Goal: Task Accomplishment & Management: Manage account settings

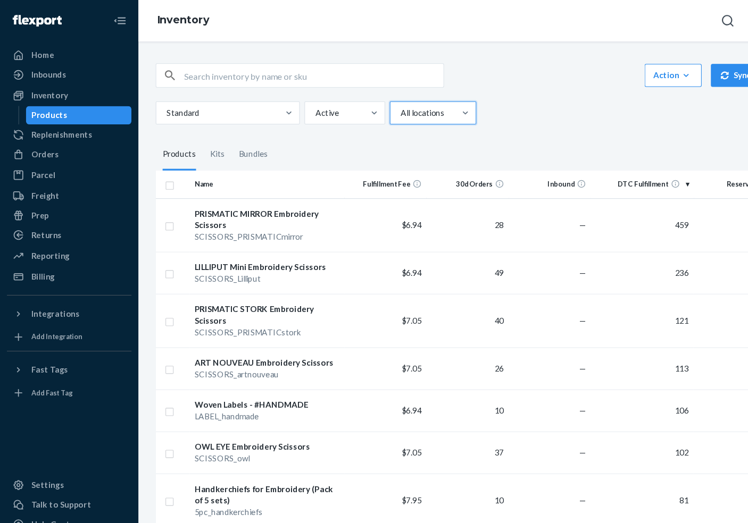
click at [157, 171] on input "checkbox" at bounding box center [156, 169] width 9 height 11
checkbox input "true"
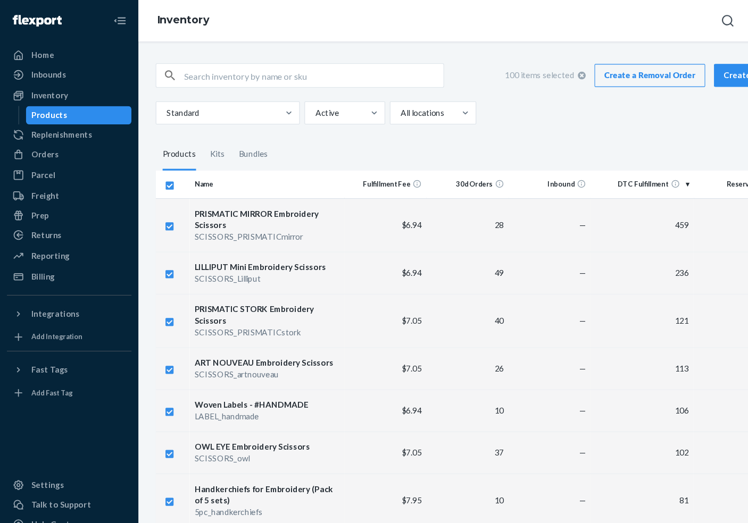
checkbox input "true"
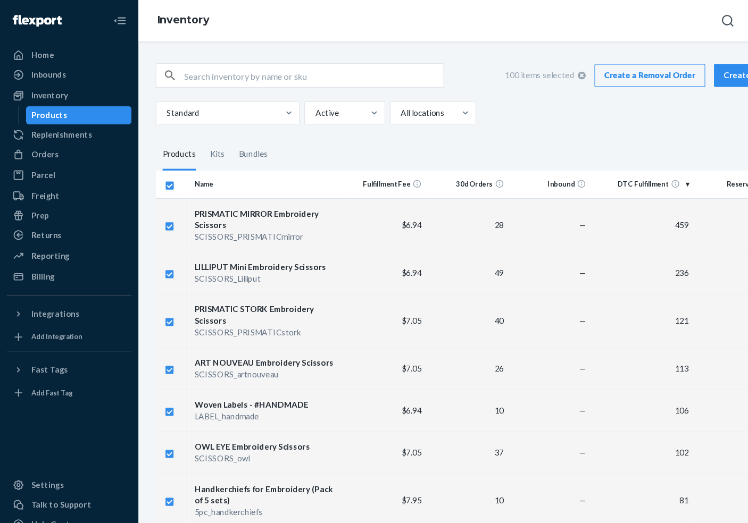
checkbox input "true"
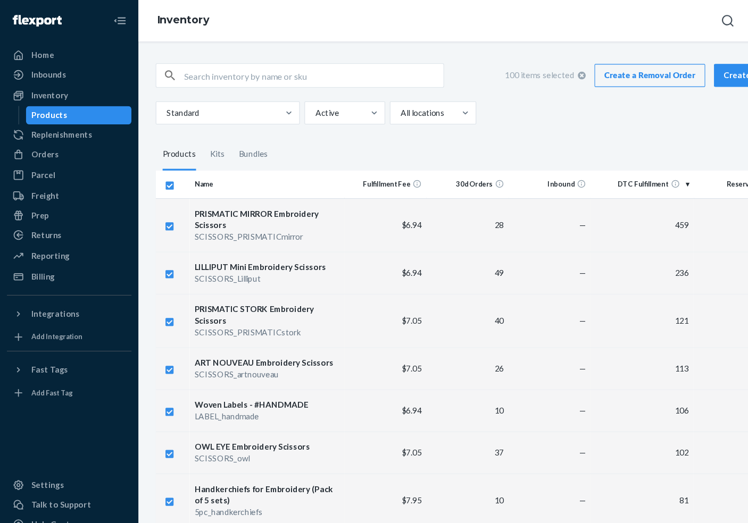
checkbox input "true"
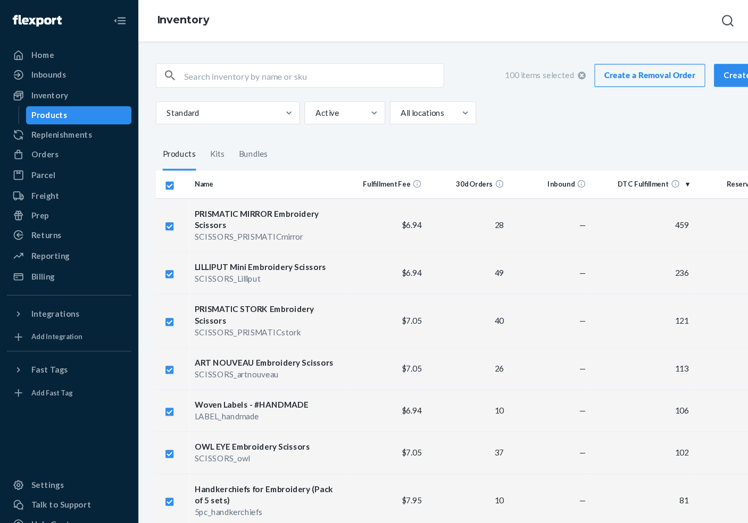
checkbox input "true"
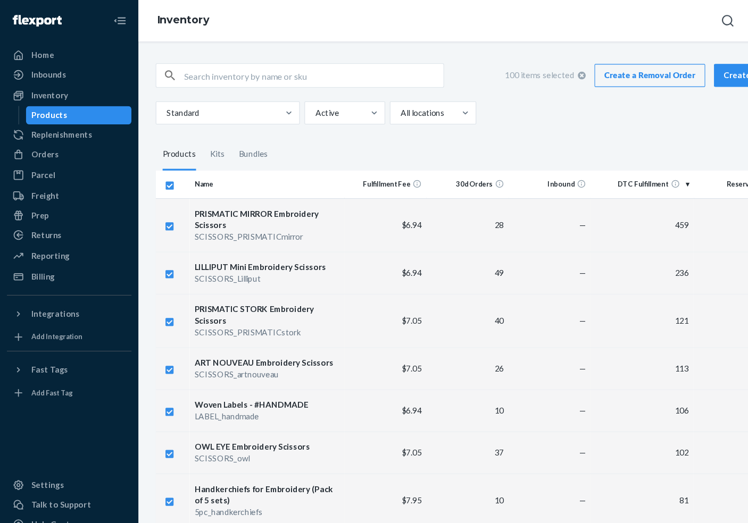
checkbox input "true"
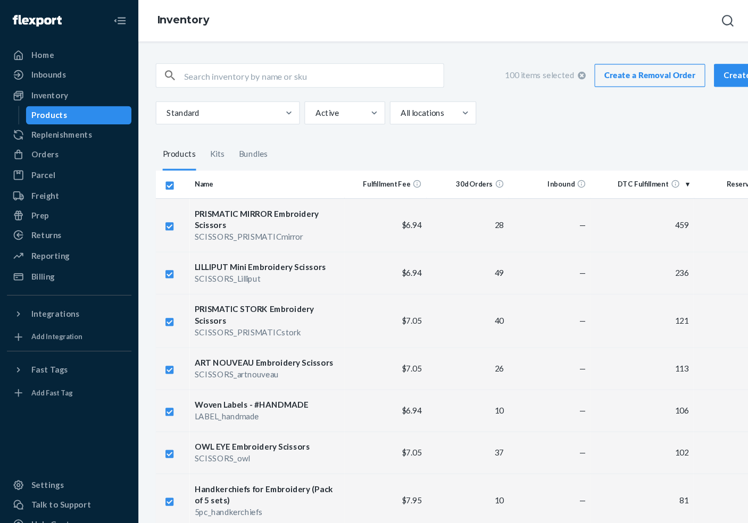
checkbox input "true"
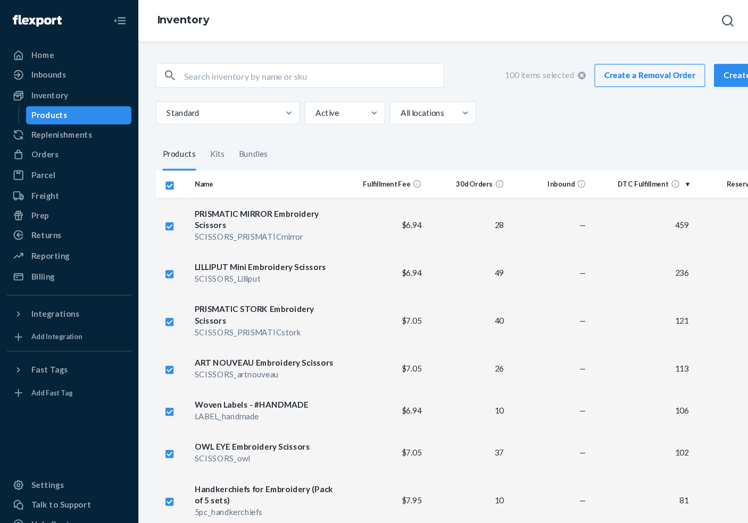
checkbox input "true"
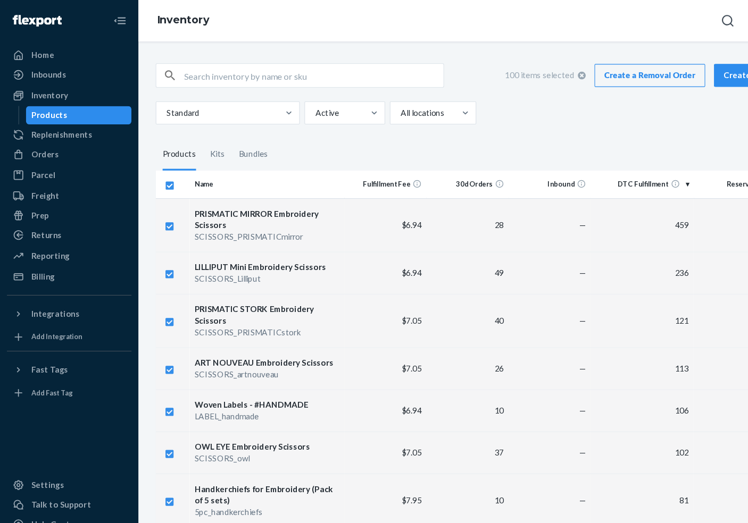
checkbox input "true"
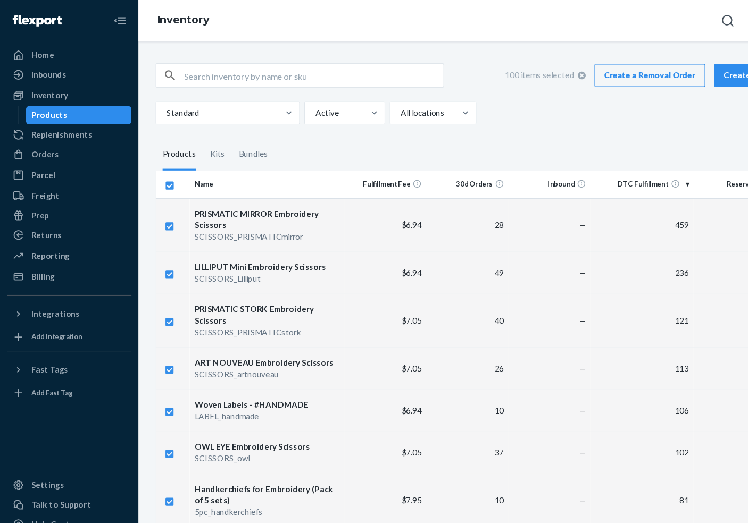
checkbox input "true"
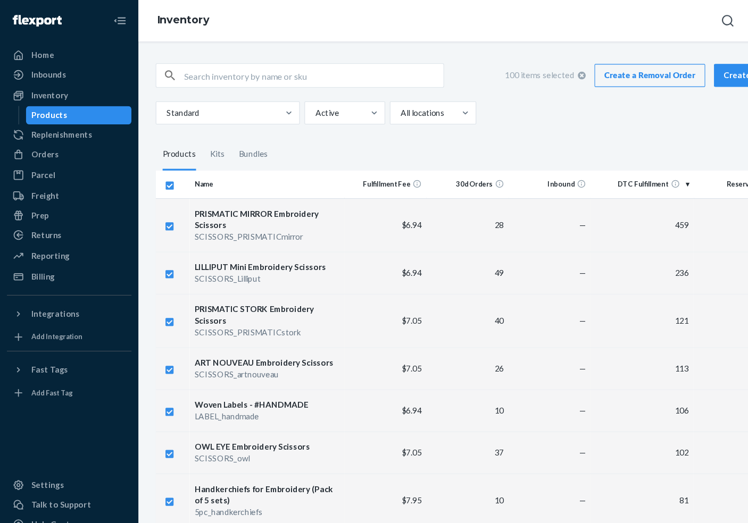
checkbox input "true"
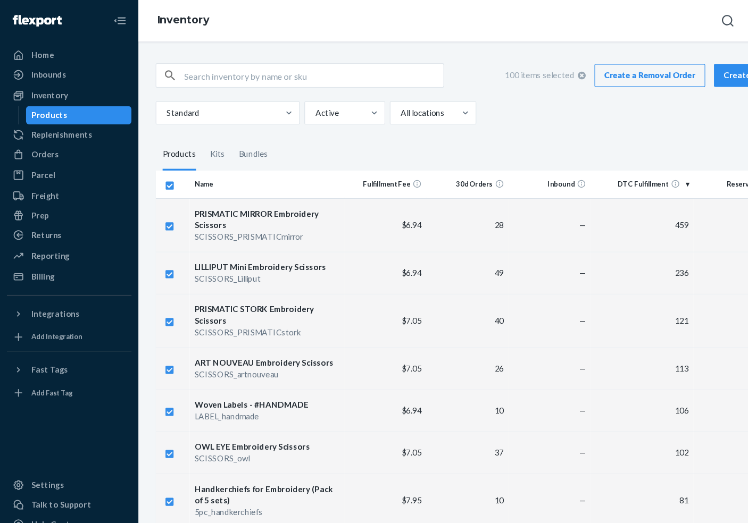
checkbox input "true"
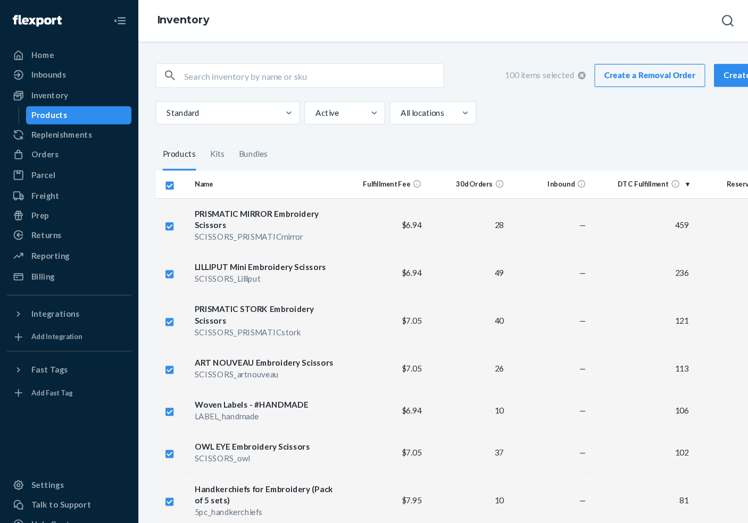
checkbox input "true"
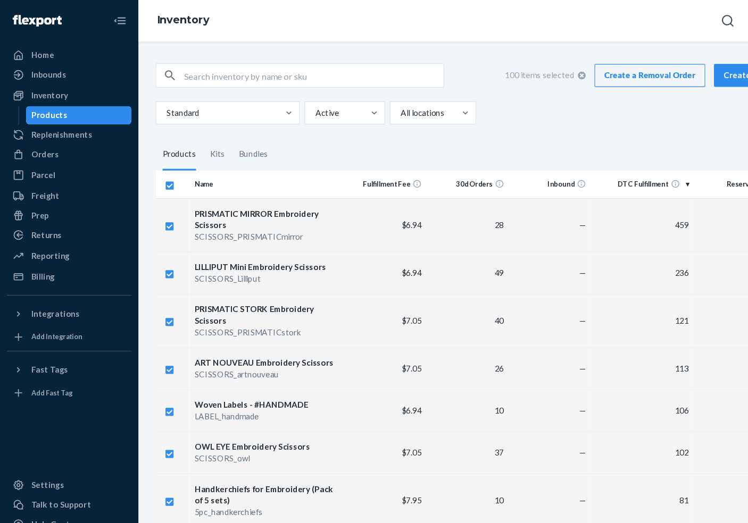
checkbox input "true"
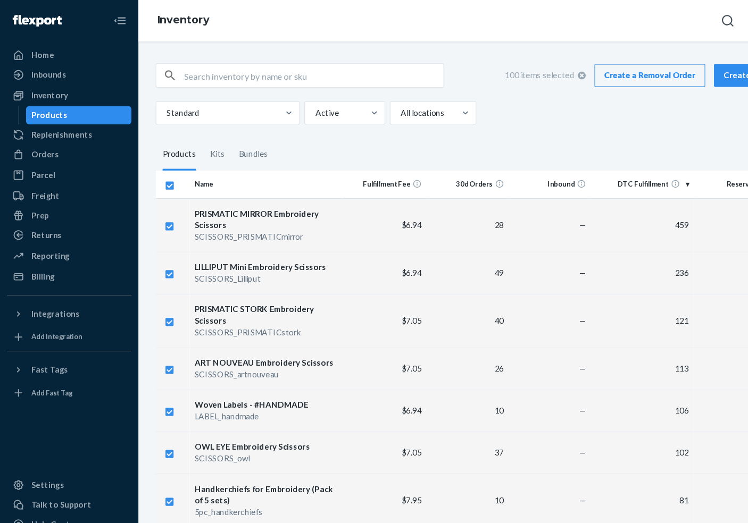
checkbox input "true"
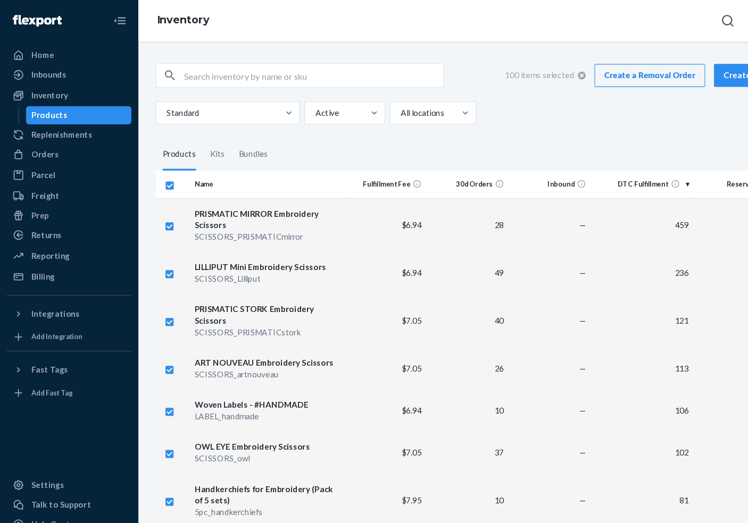
checkbox input "true"
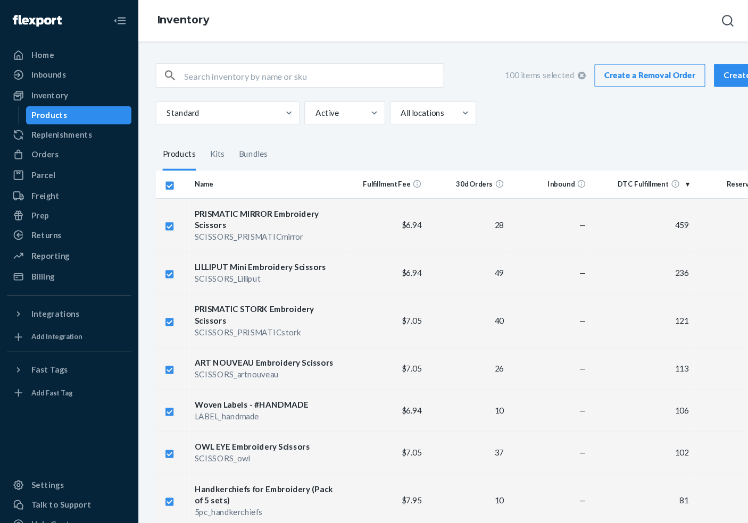
checkbox input "true"
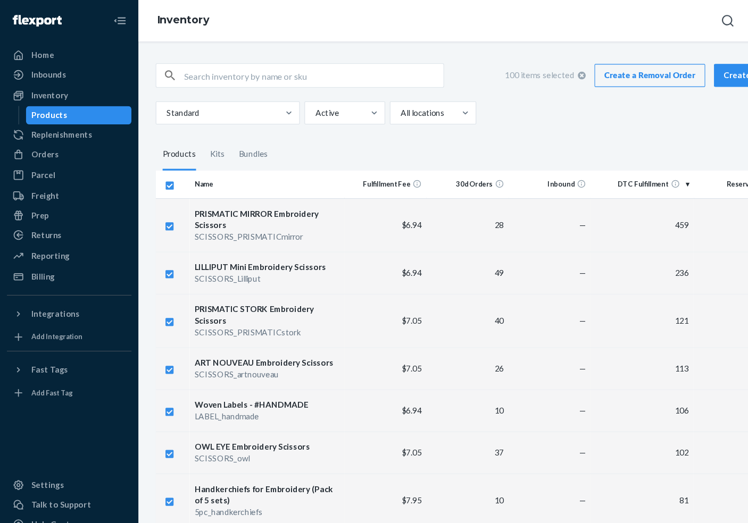
checkbox input "true"
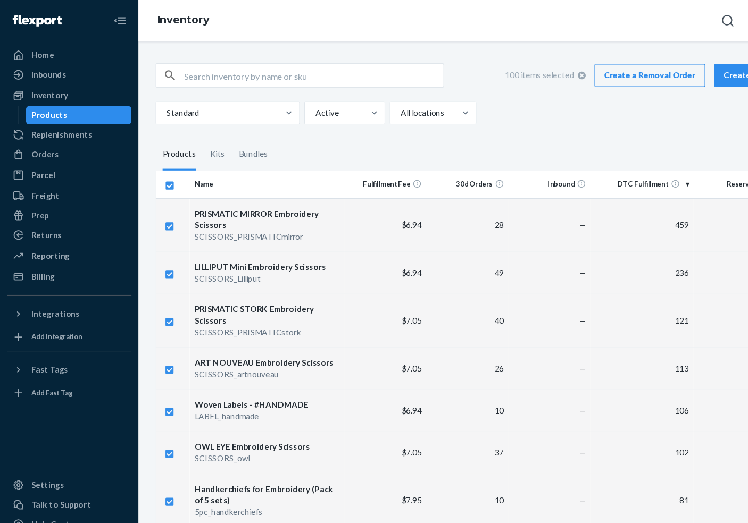
checkbox input "true"
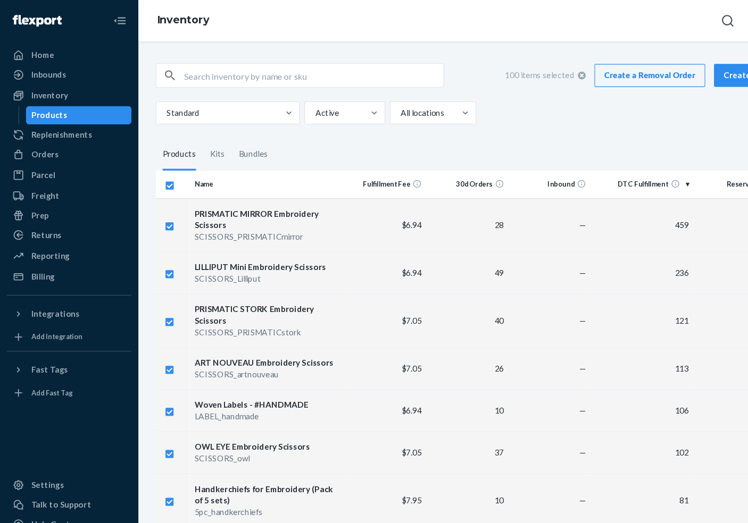
checkbox input "true"
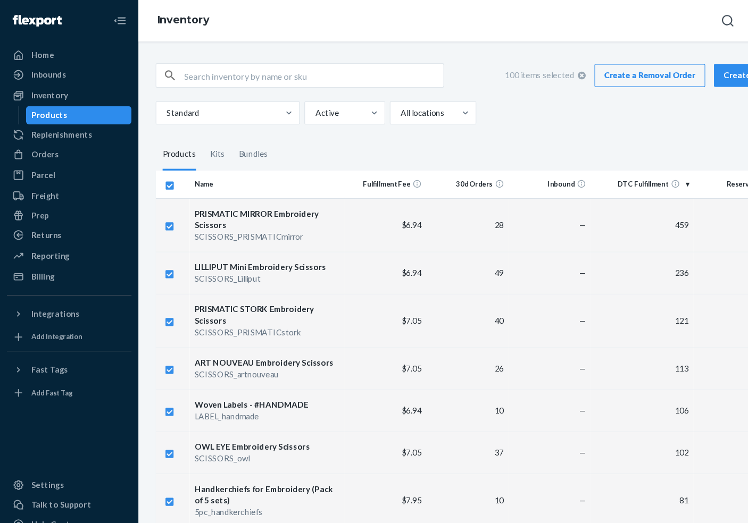
checkbox input "true"
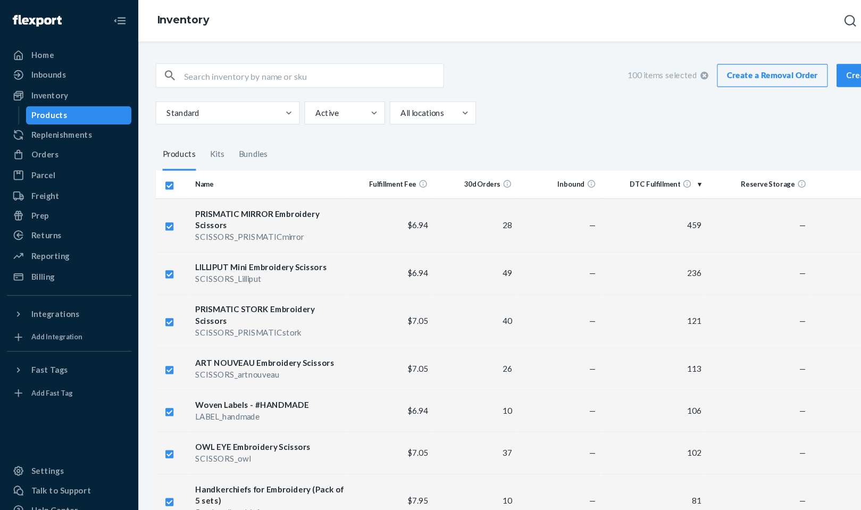
click at [472, 138] on fieldset "Products Kits Bundles" at bounding box center [495, 143] width 702 height 30
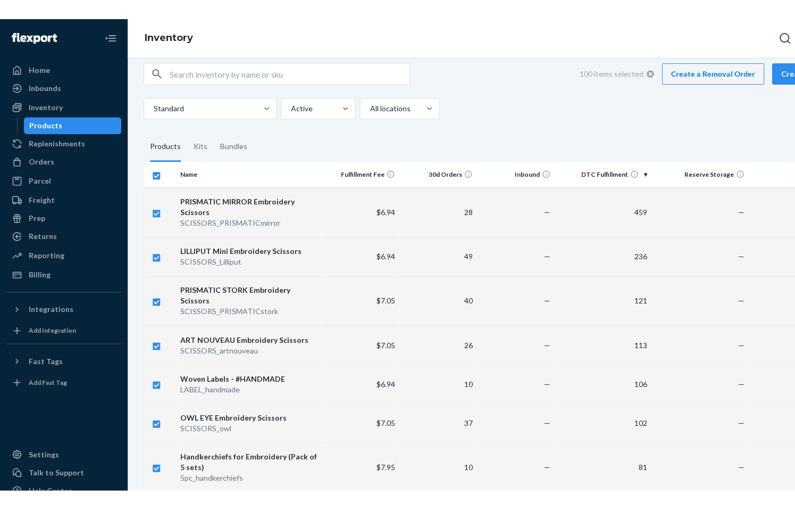
scroll to position [13, 0]
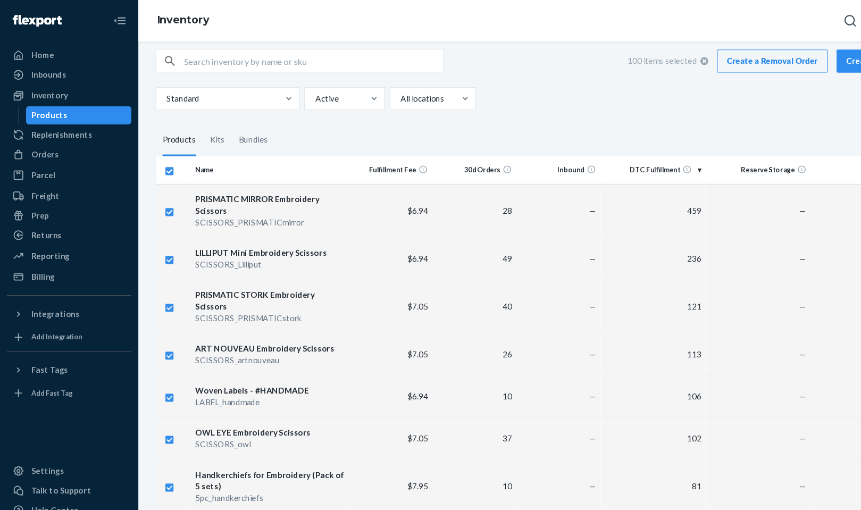
click at [636, 278] on td "121" at bounding box center [602, 282] width 97 height 49
checkbox input "false"
checkbox input "true"
checkbox input "false"
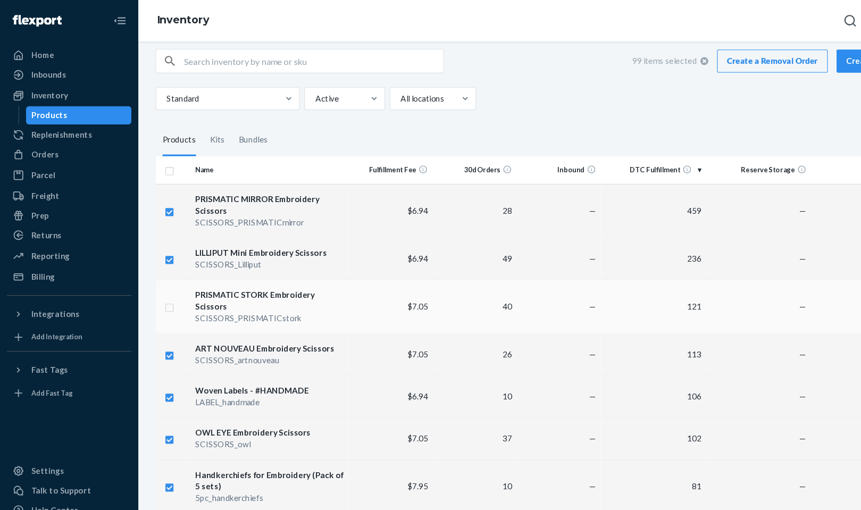
checkbox input "true"
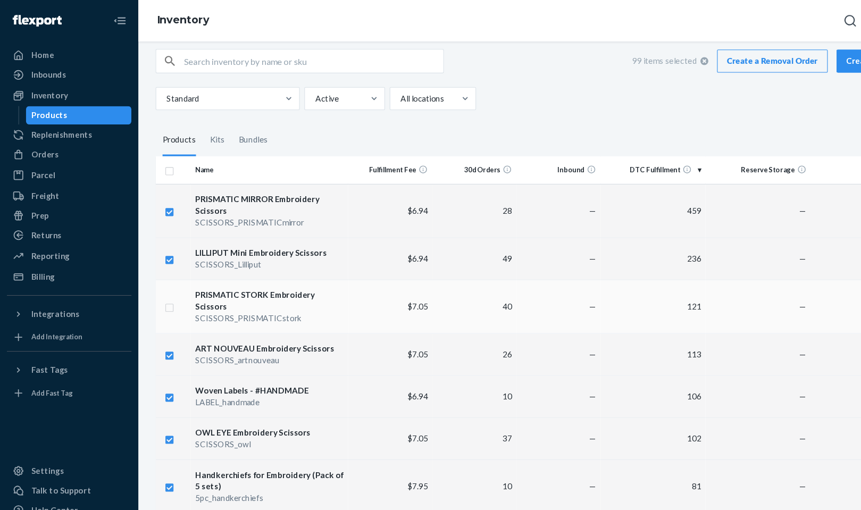
checkbox input "true"
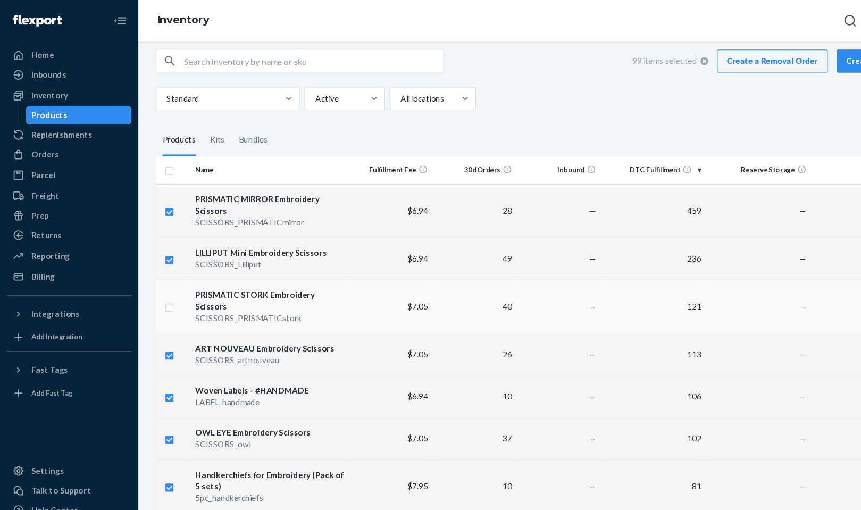
checkbox input "true"
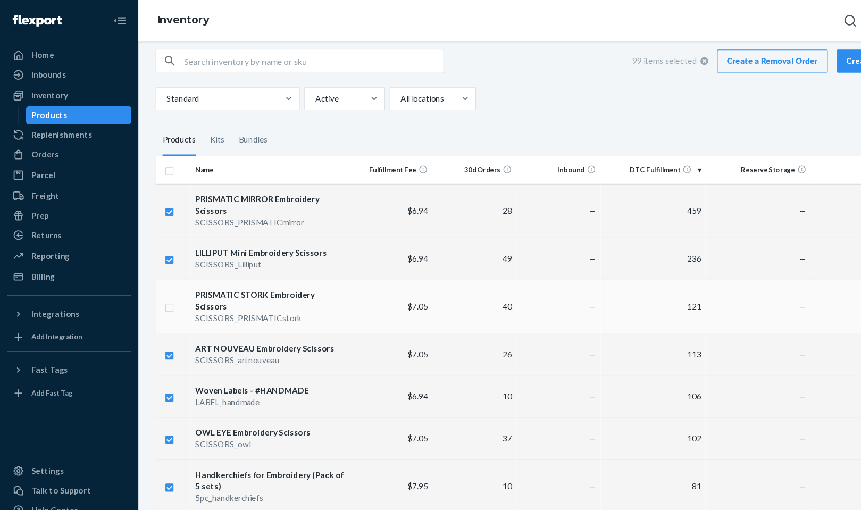
checkbox input "true"
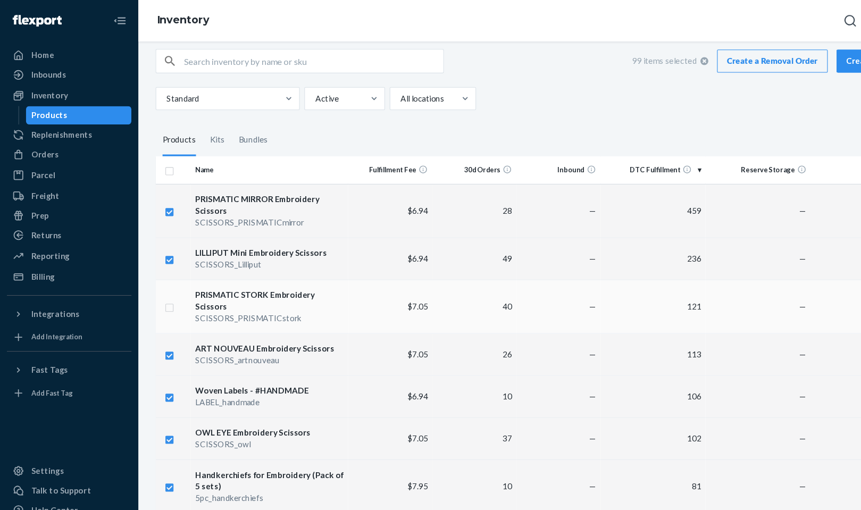
checkbox input "true"
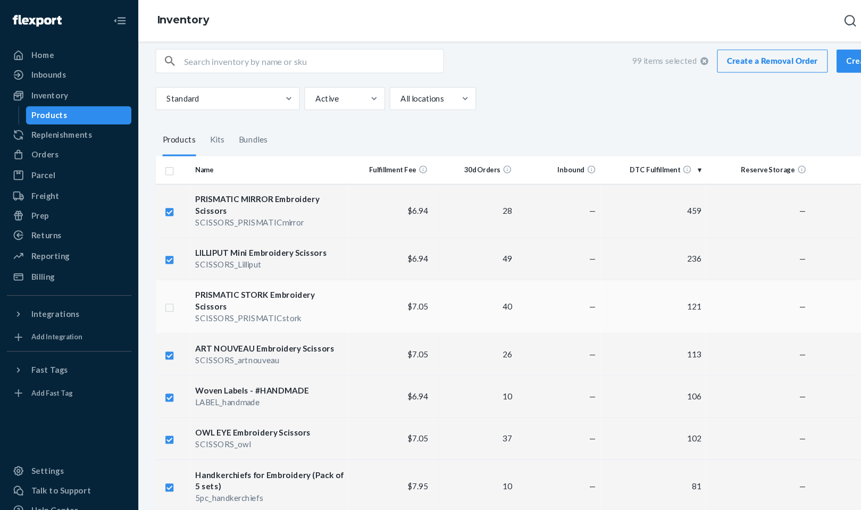
checkbox input "true"
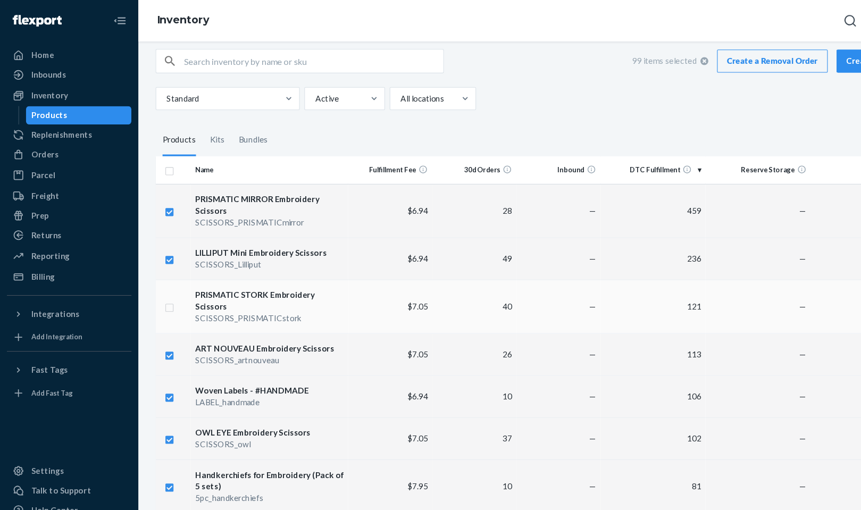
checkbox input "true"
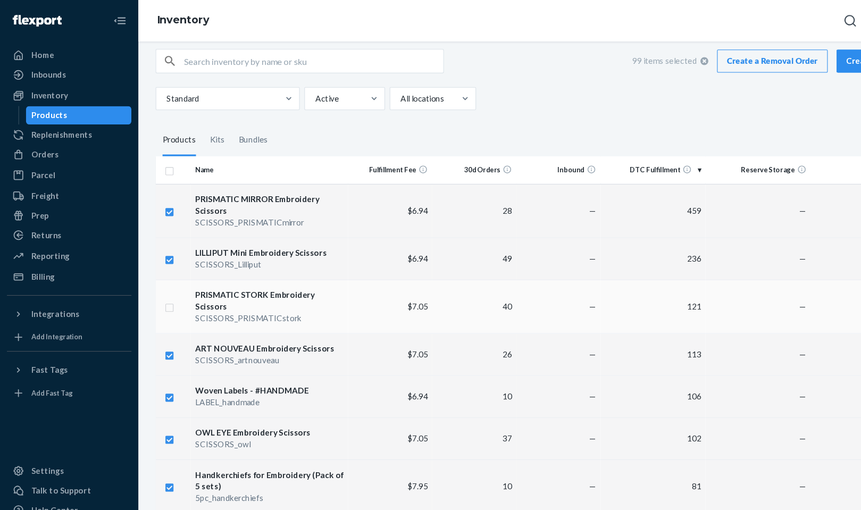
checkbox input "true"
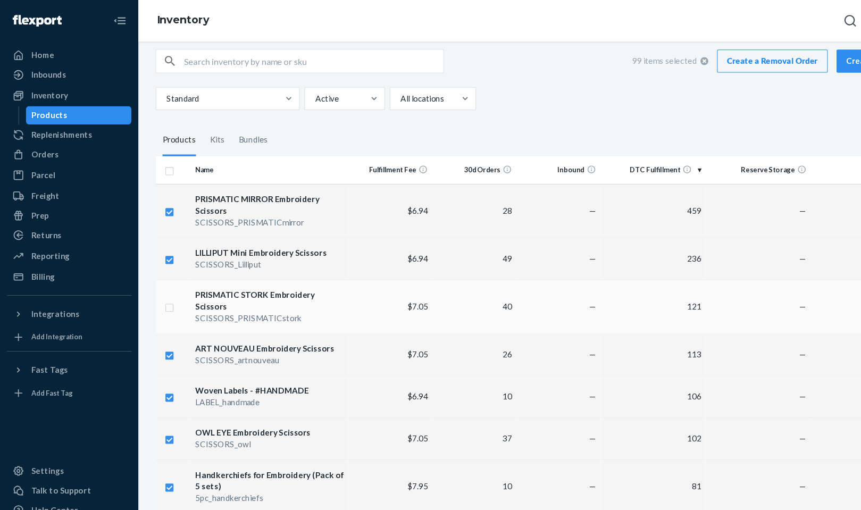
checkbox input "true"
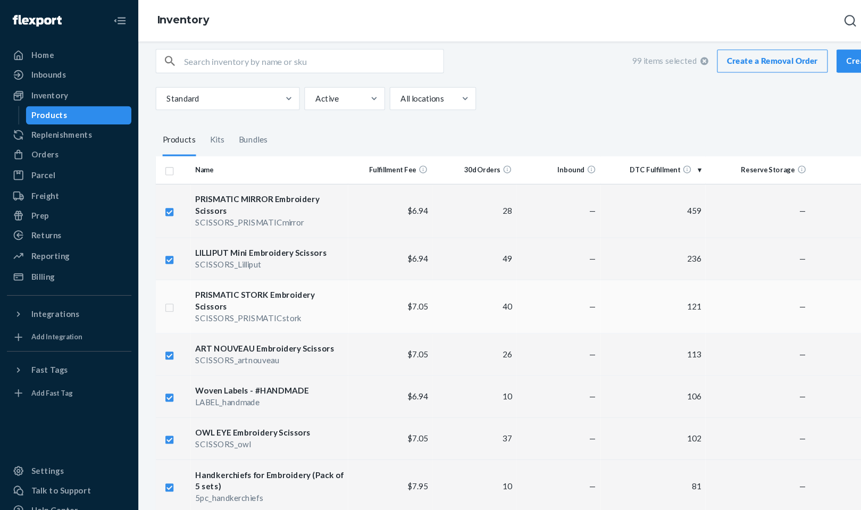
checkbox input "true"
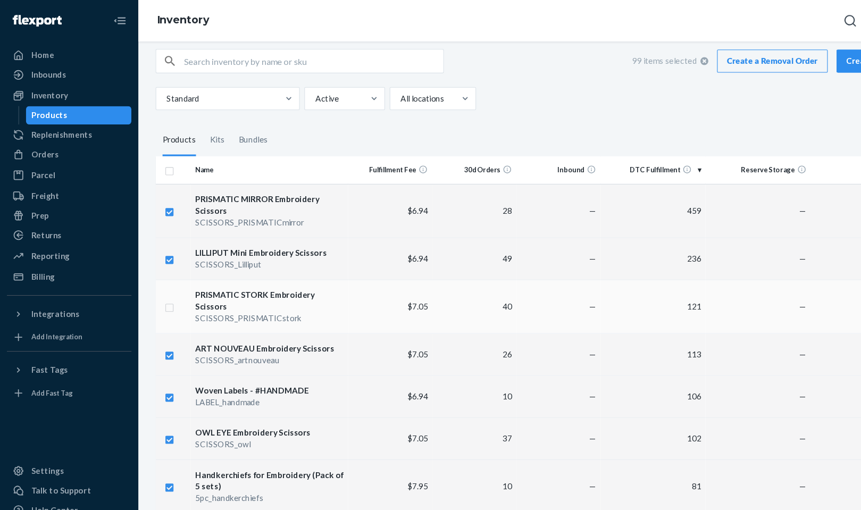
checkbox input "true"
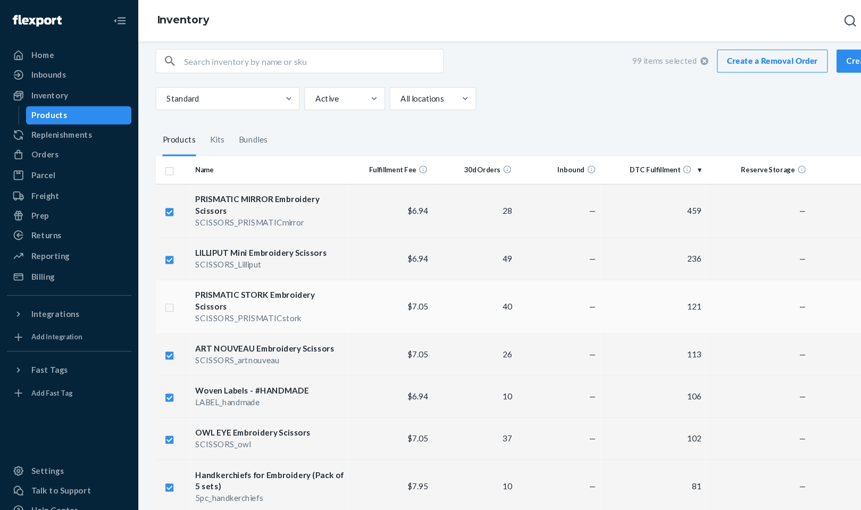
checkbox input "true"
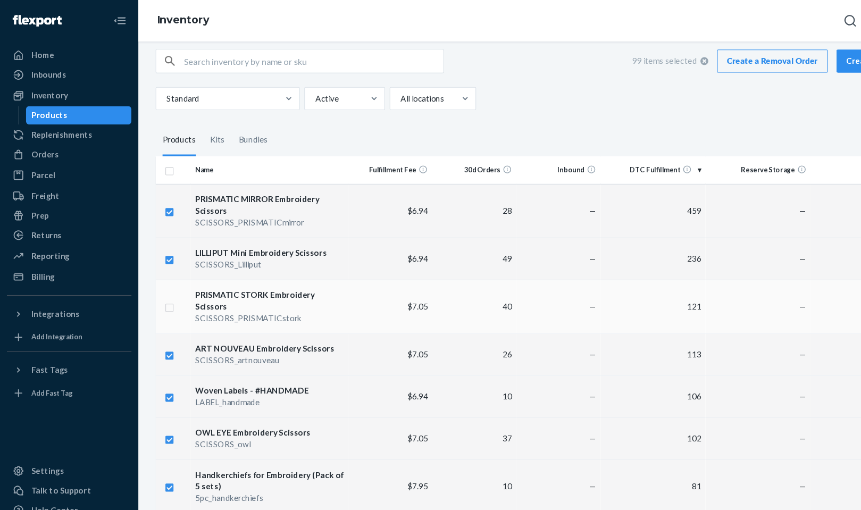
checkbox input "true"
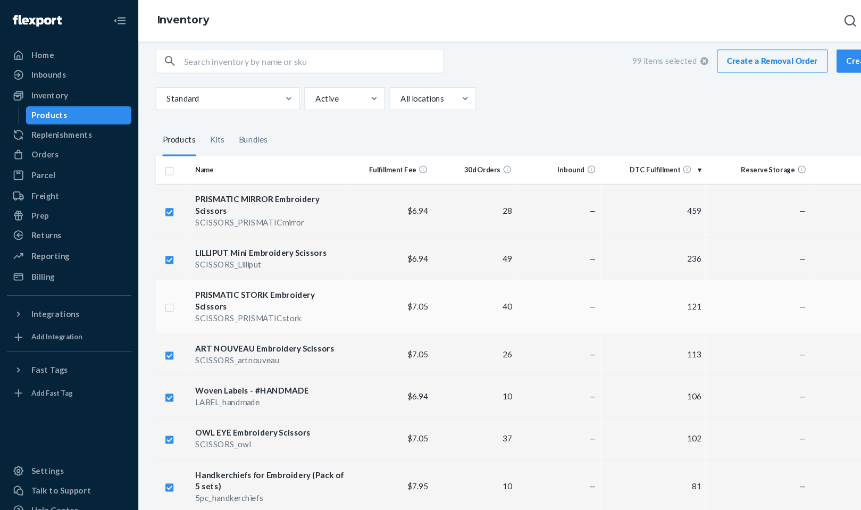
checkbox input "true"
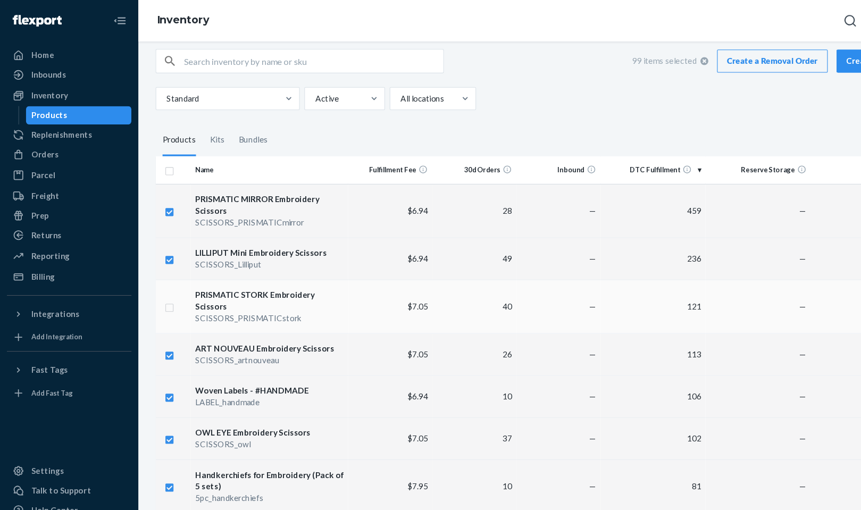
checkbox input "true"
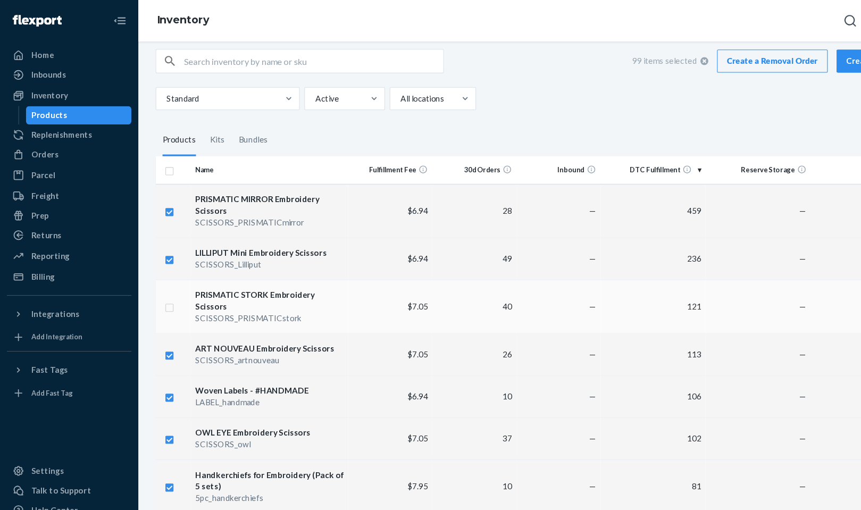
checkbox input "true"
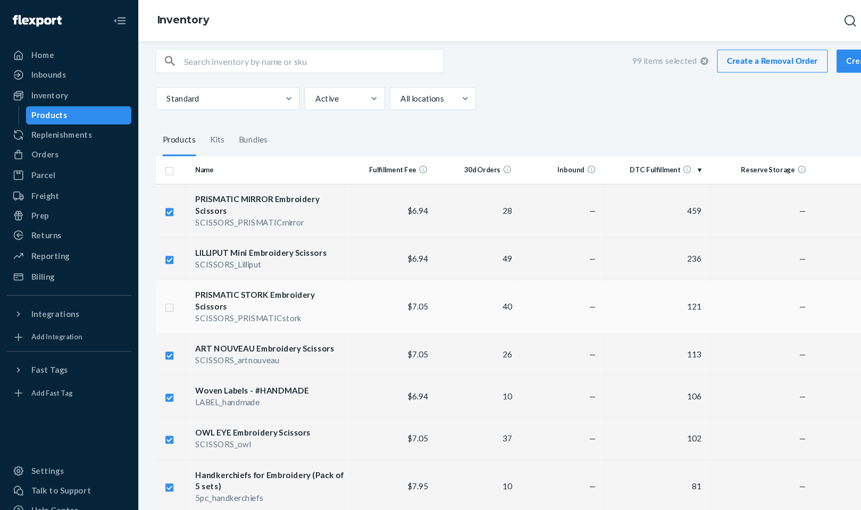
checkbox input "true"
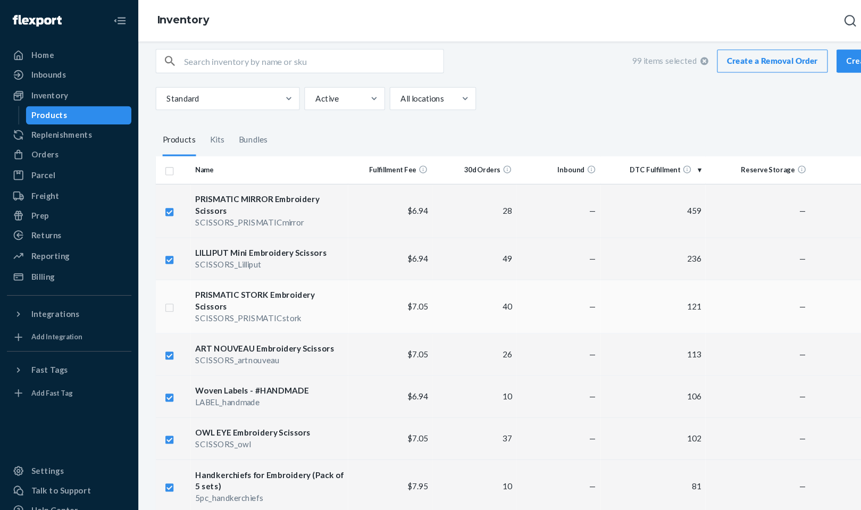
checkbox input "true"
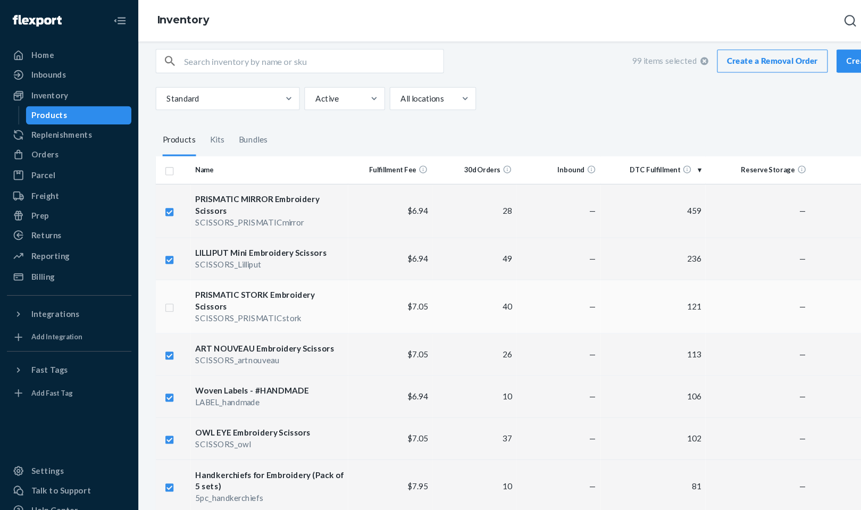
checkbox input "true"
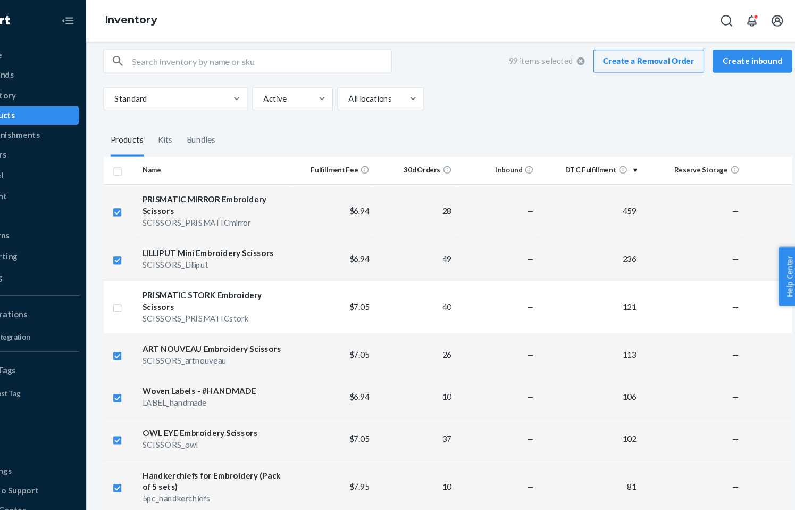
click at [547, 22] on div "Inventory" at bounding box center [462, 19] width 668 height 38
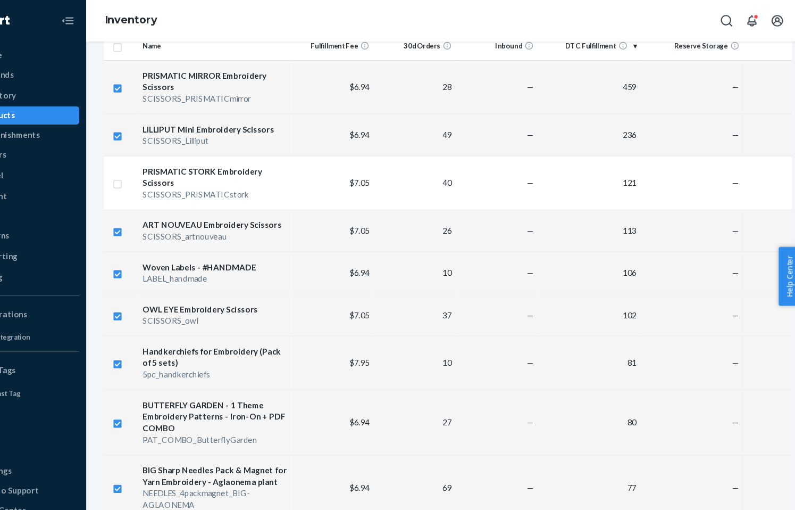
scroll to position [132, 0]
